Goal: Task Accomplishment & Management: Manage account settings

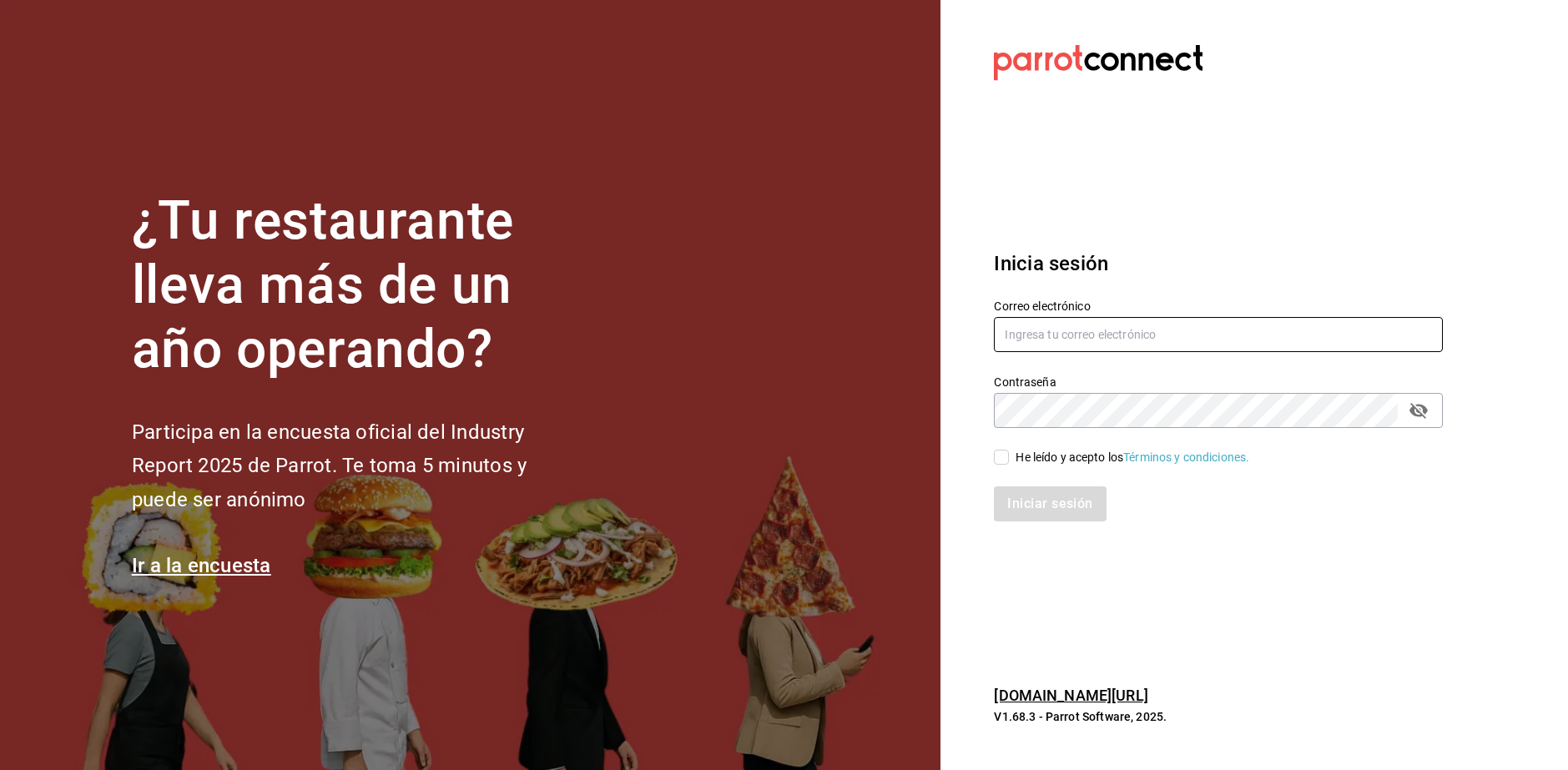
click at [1282, 336] on input "text" at bounding box center [1218, 334] width 449 height 35
type input "[EMAIL_ADDRESS][DOMAIN_NAME]"
click at [1005, 455] on input "He leído y acepto los Términos y condiciones." at bounding box center [1001, 457] width 15 height 15
checkbox input "true"
click at [1034, 517] on button "Iniciar sesión" at bounding box center [1050, 504] width 114 height 35
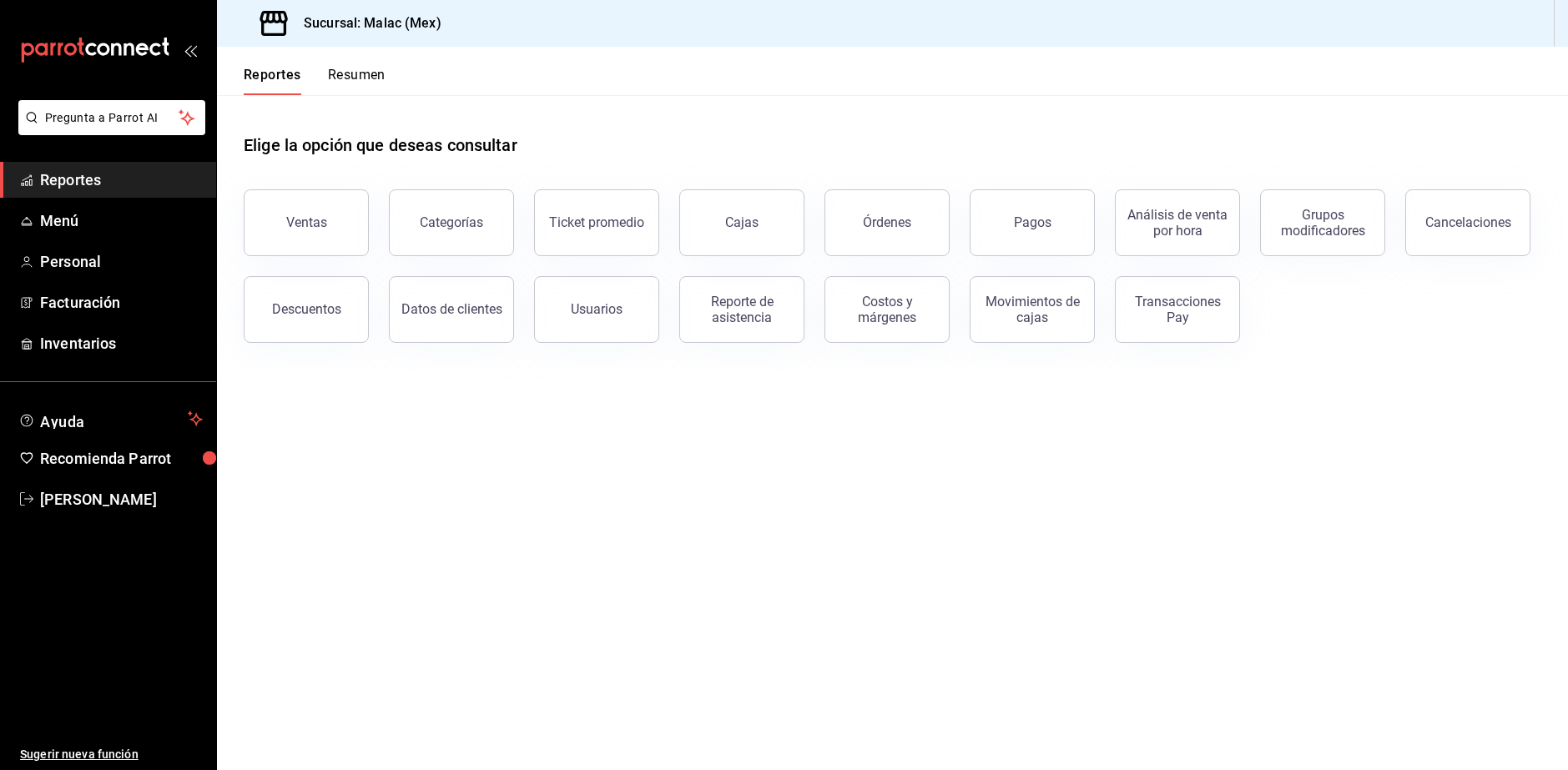
click at [384, 65] on div "Reportes Resumen" at bounding box center [301, 71] width 169 height 49
click at [375, 88] on button "Resumen" at bounding box center [357, 81] width 57 height 29
